Goal: Find specific page/section

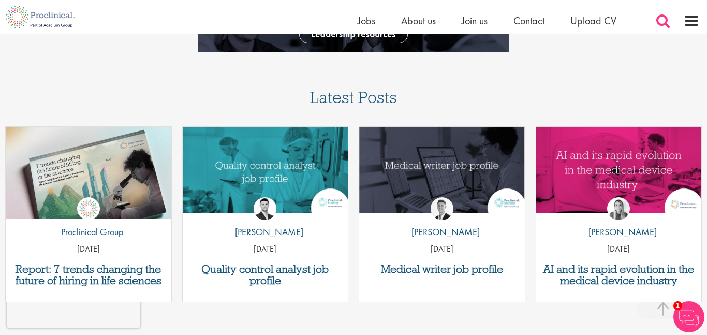
click at [658, 27] on span at bounding box center [664, 21] width 16 height 16
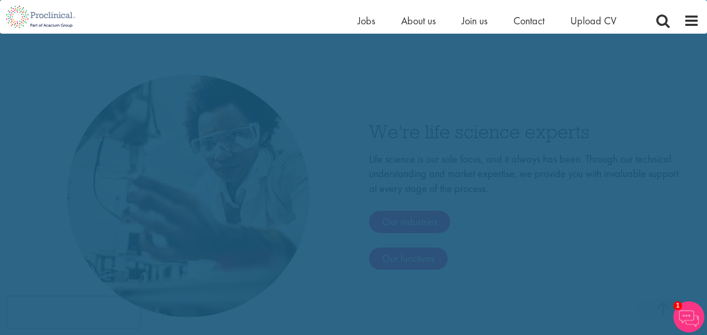
click at [665, 25] on span at bounding box center [664, 21] width 16 height 16
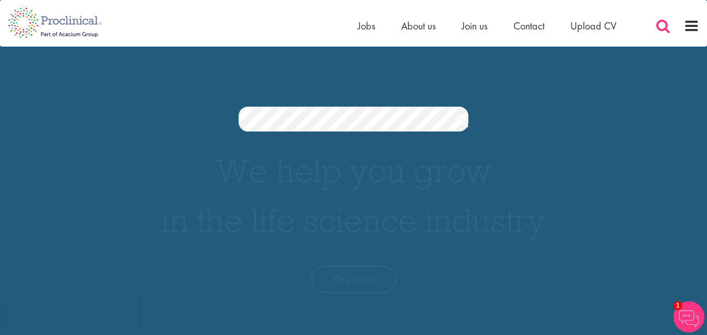
click at [669, 26] on span at bounding box center [664, 26] width 16 height 16
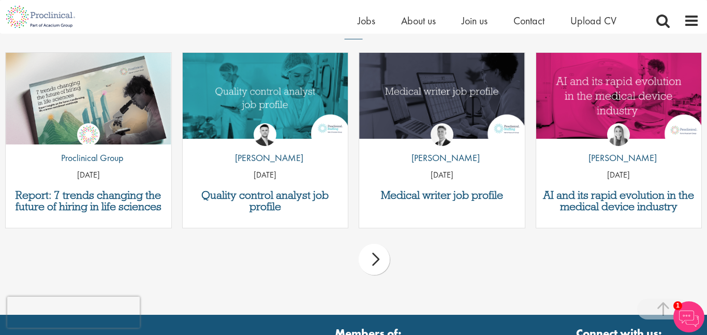
scroll to position [762, 0]
